Goal: Task Accomplishment & Management: Manage account settings

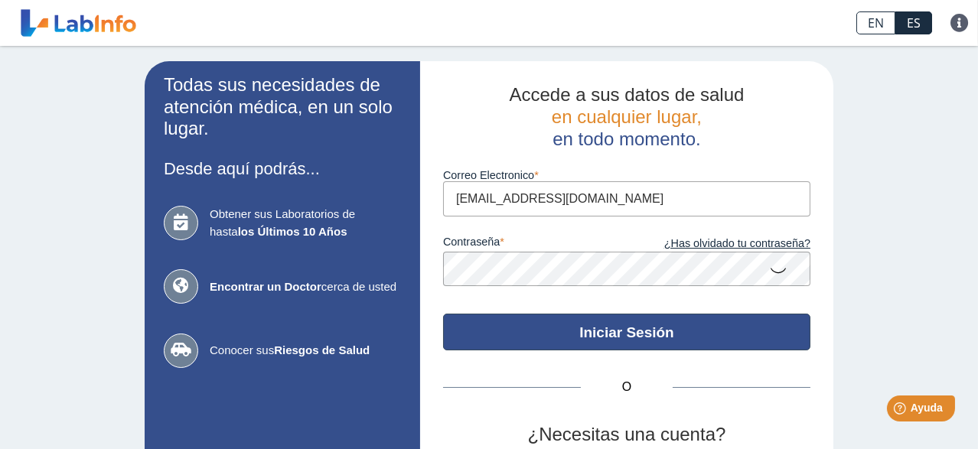
type input "[EMAIL_ADDRESS][DOMAIN_NAME]"
click at [601, 335] on button "Iniciar Sesión" at bounding box center [626, 332] width 367 height 37
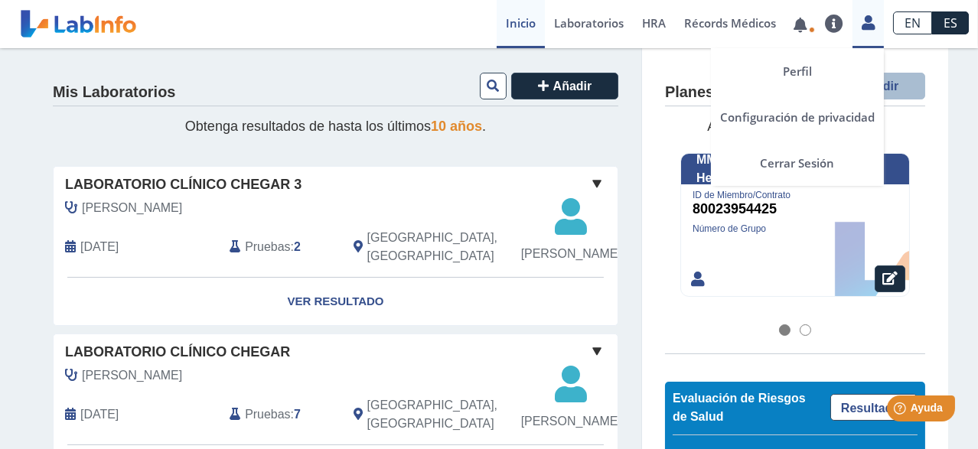
click at [857, 15] on link at bounding box center [868, 21] width 31 height 20
click at [782, 161] on link "Cerrar Sesión" at bounding box center [797, 163] width 173 height 46
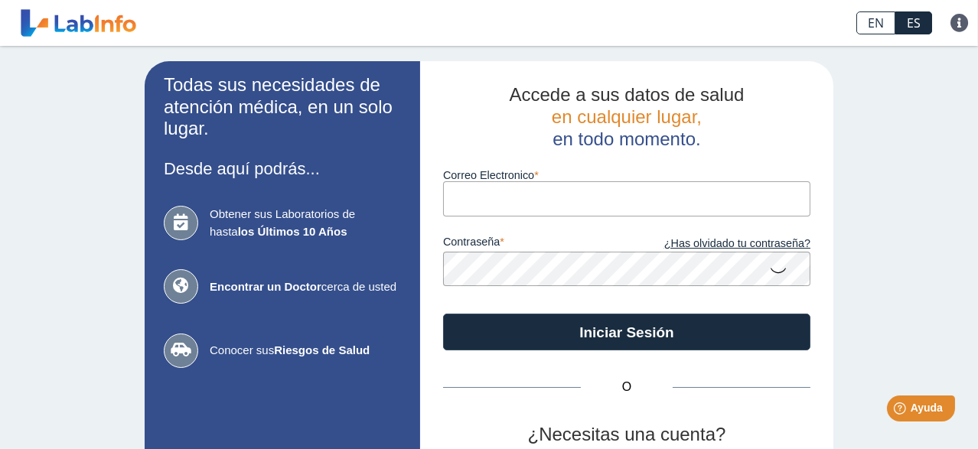
type input "[EMAIL_ADDRESS][DOMAIN_NAME]"
